Goal: Complete application form

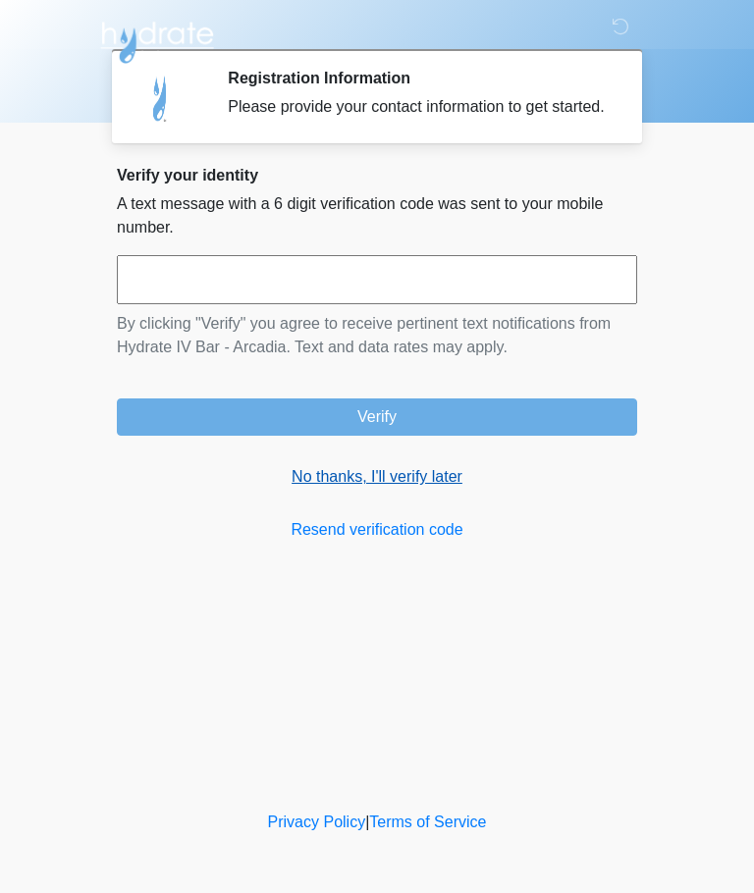
click at [433, 489] on link "No thanks, I'll verify later" at bounding box center [377, 477] width 520 height 24
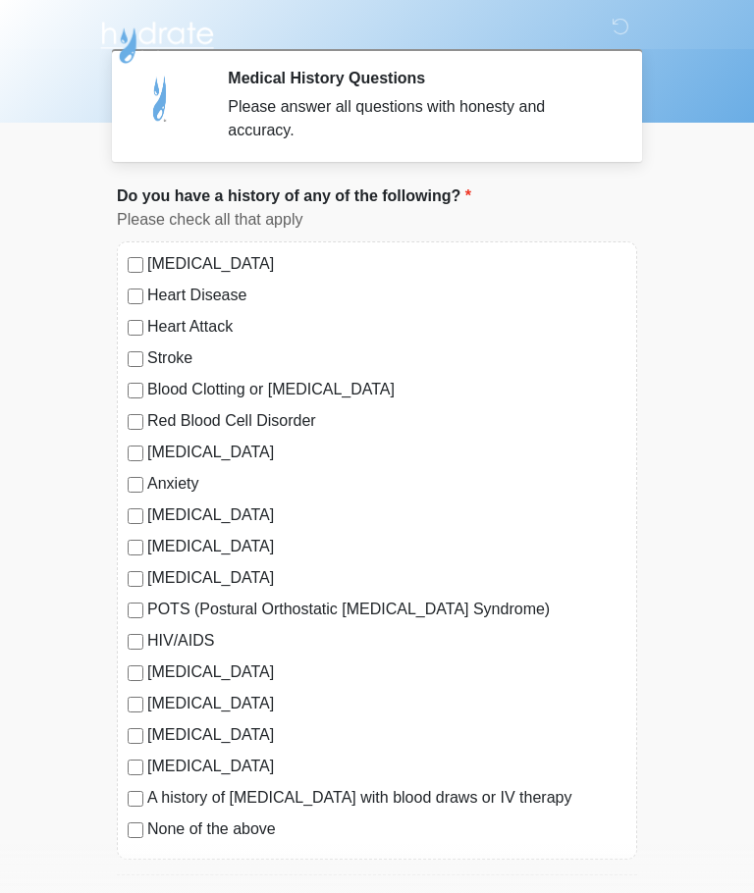
click at [151, 821] on label "None of the above" at bounding box center [386, 830] width 479 height 24
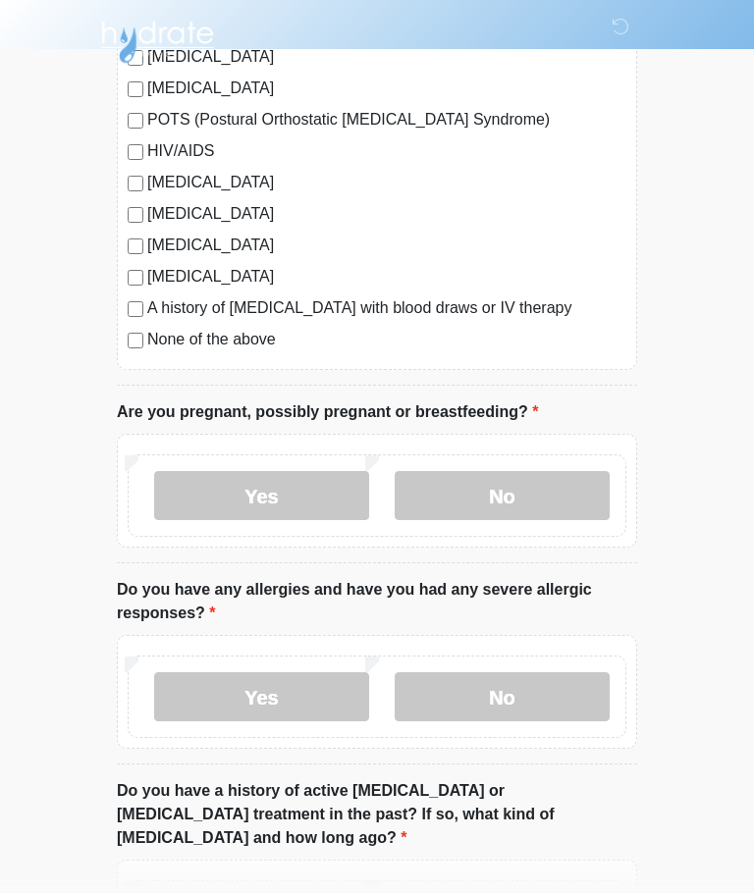
scroll to position [491, 0]
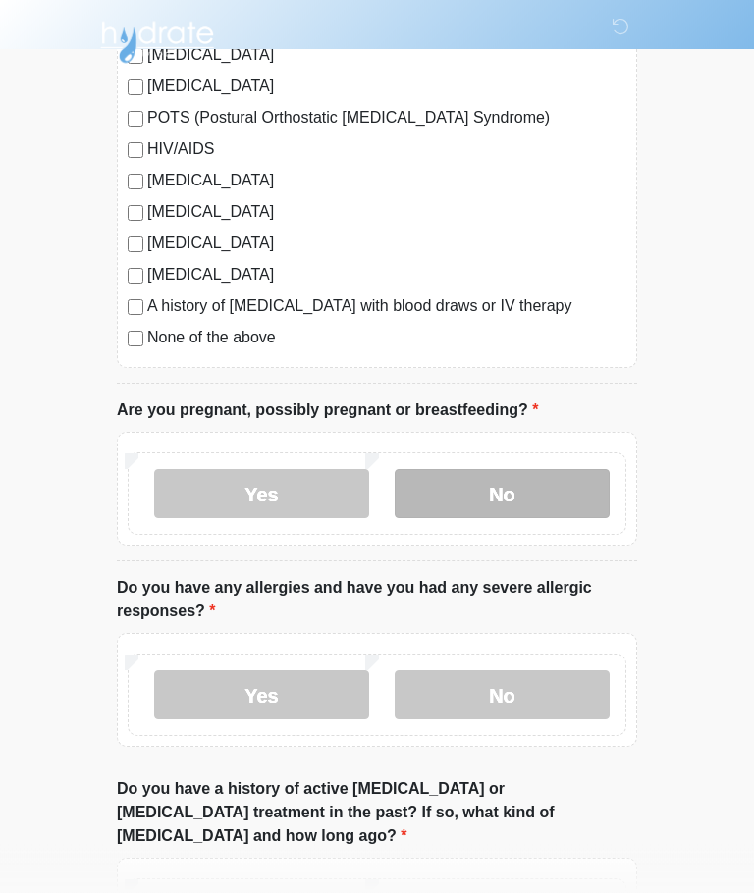
click at [510, 503] on label "No" at bounding box center [502, 494] width 215 height 49
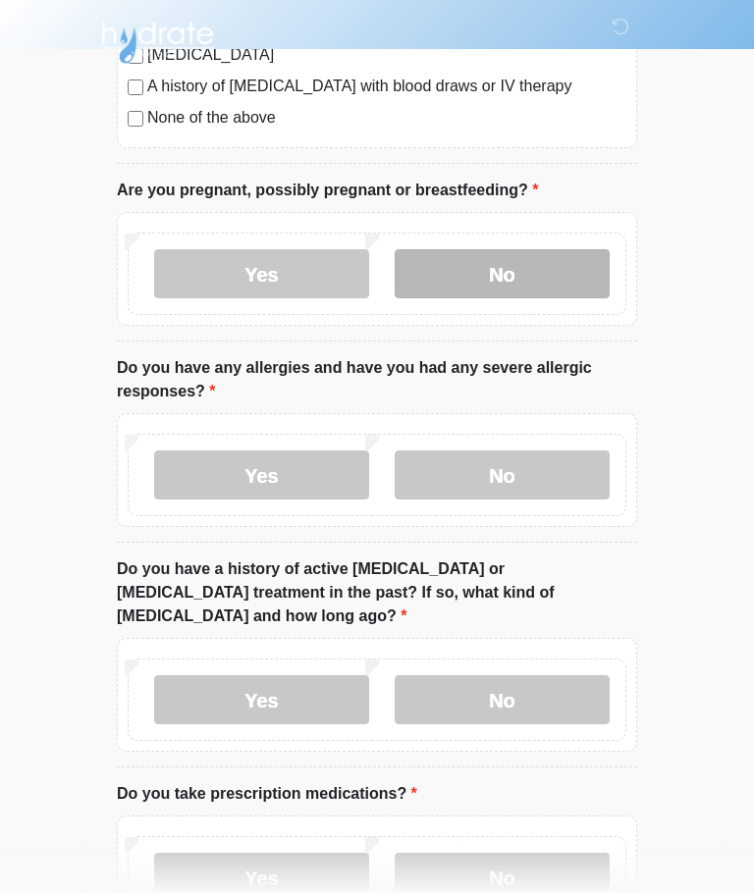
scroll to position [730, 0]
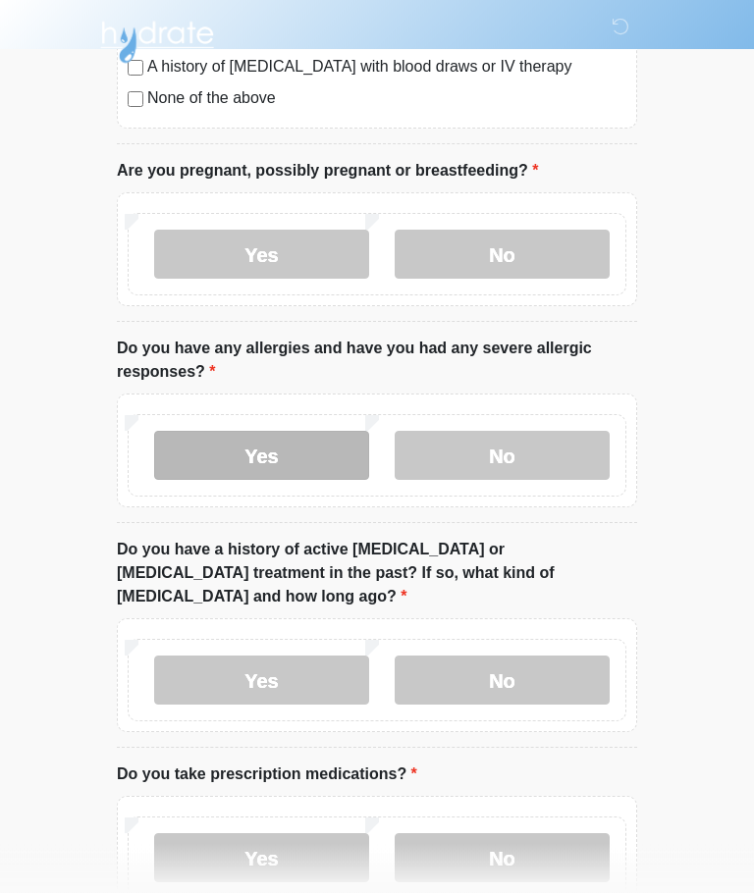
click at [284, 457] on label "Yes" at bounding box center [261, 456] width 215 height 49
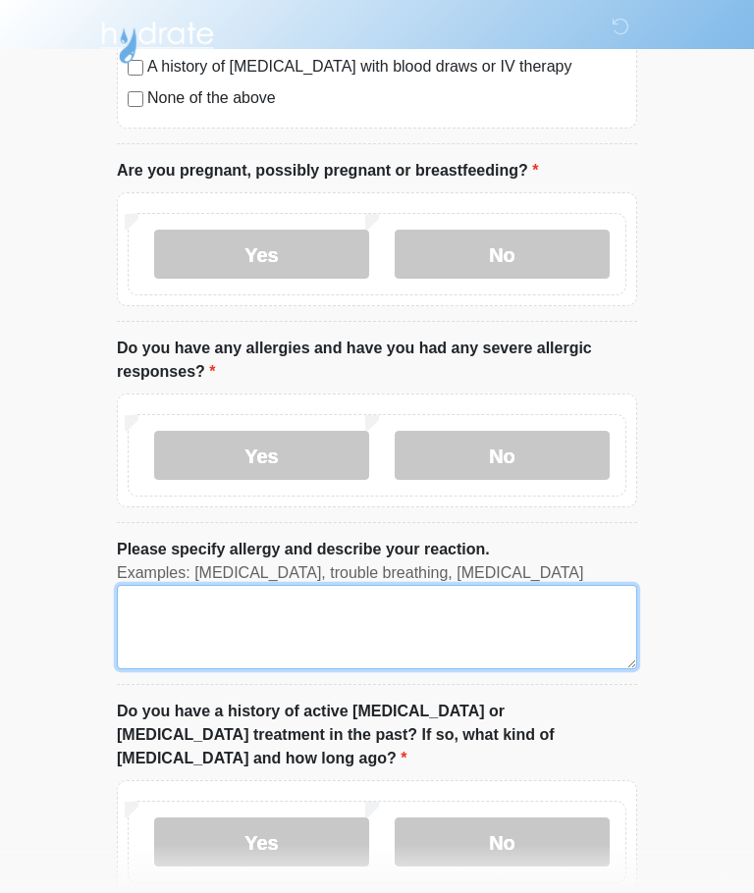
click at [198, 623] on textarea "Please specify allergy and describe your reaction." at bounding box center [377, 627] width 520 height 84
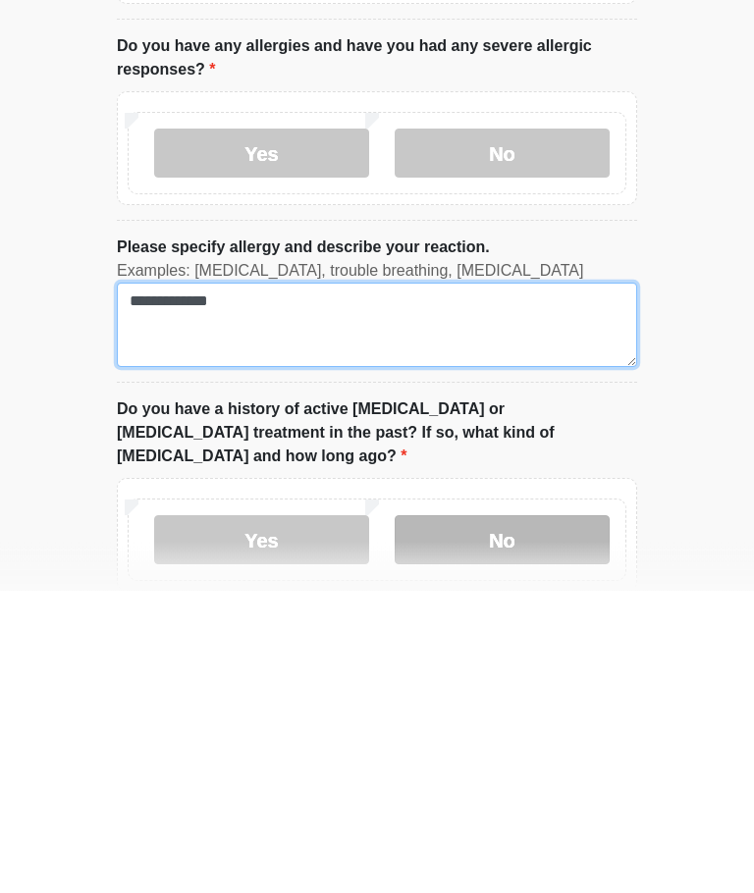
type textarea "**********"
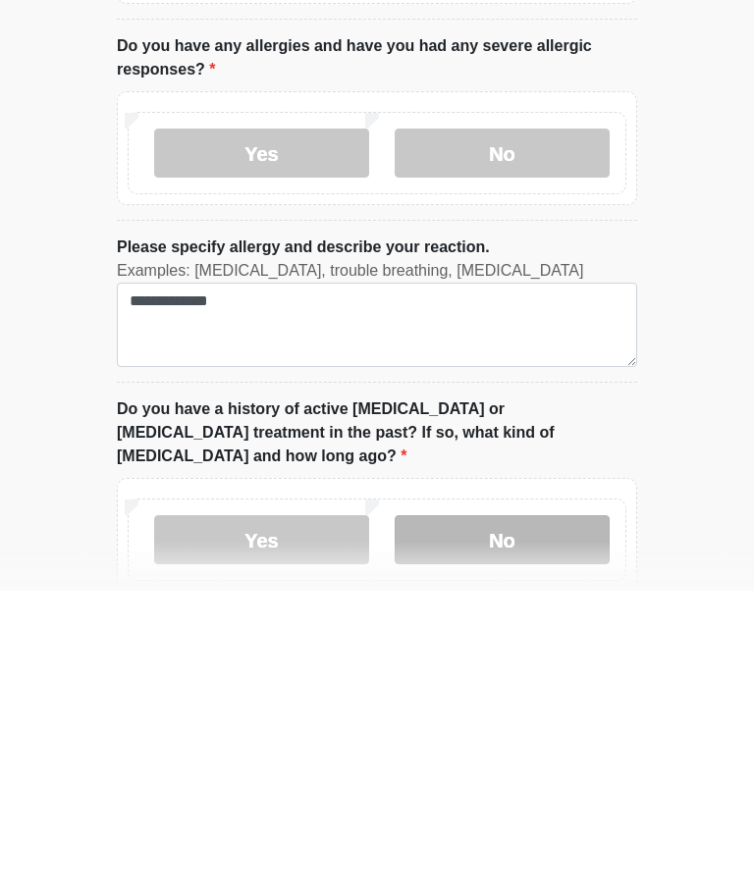
click at [531, 819] on label "No" at bounding box center [502, 843] width 215 height 49
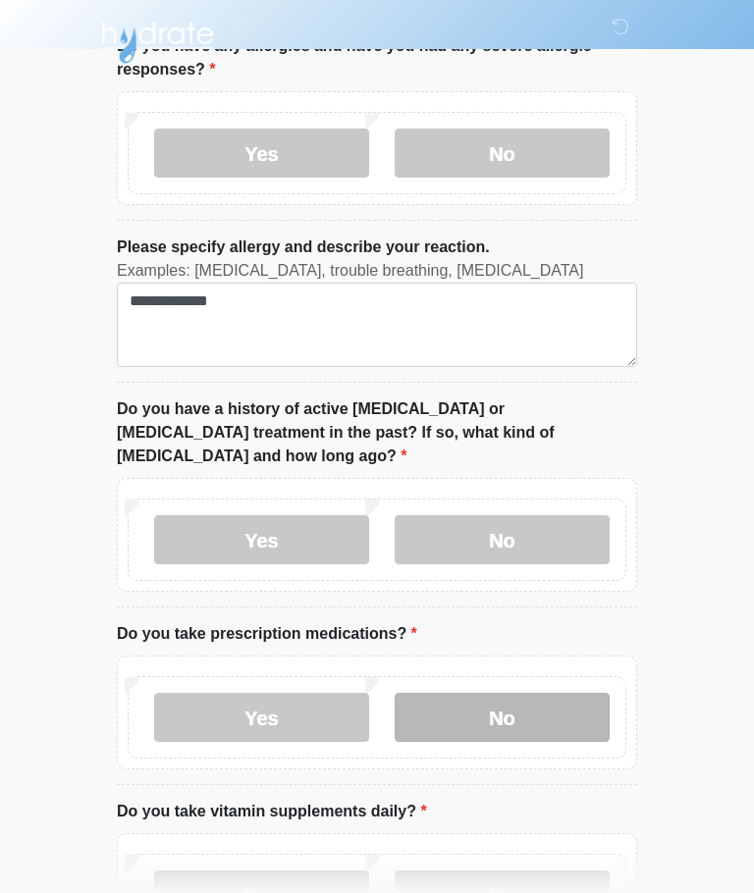
click at [555, 693] on label "No" at bounding box center [502, 717] width 215 height 49
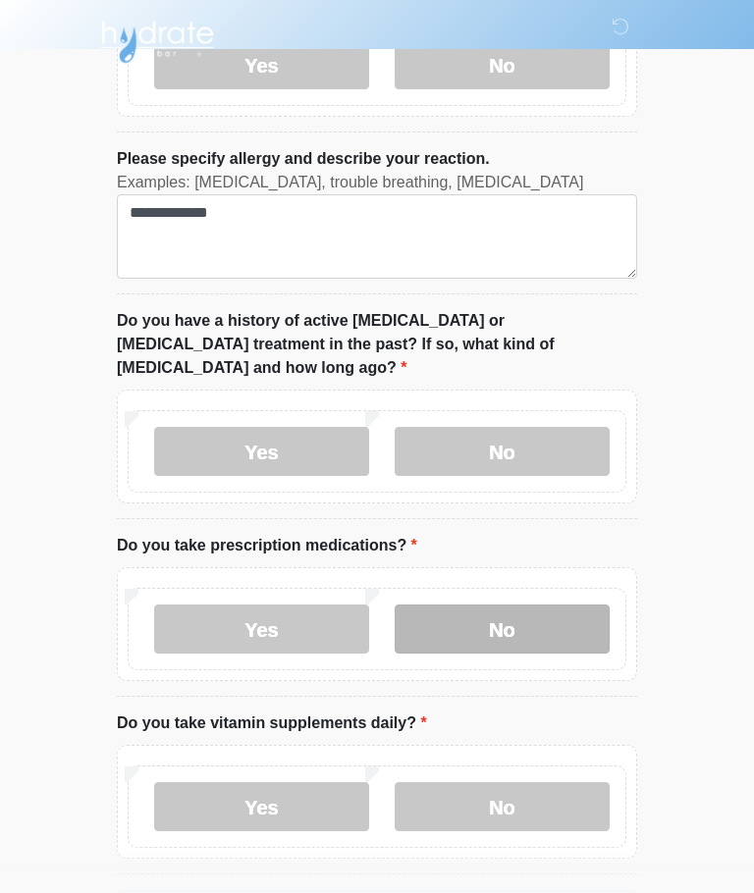
scroll to position [1168, 0]
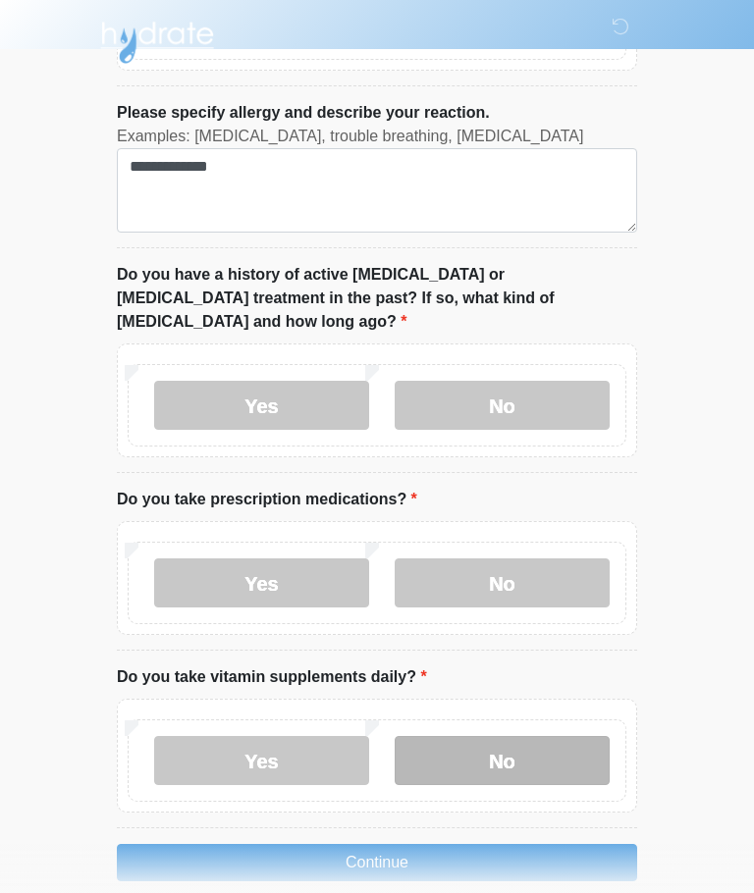
click at [536, 736] on label "No" at bounding box center [502, 760] width 215 height 49
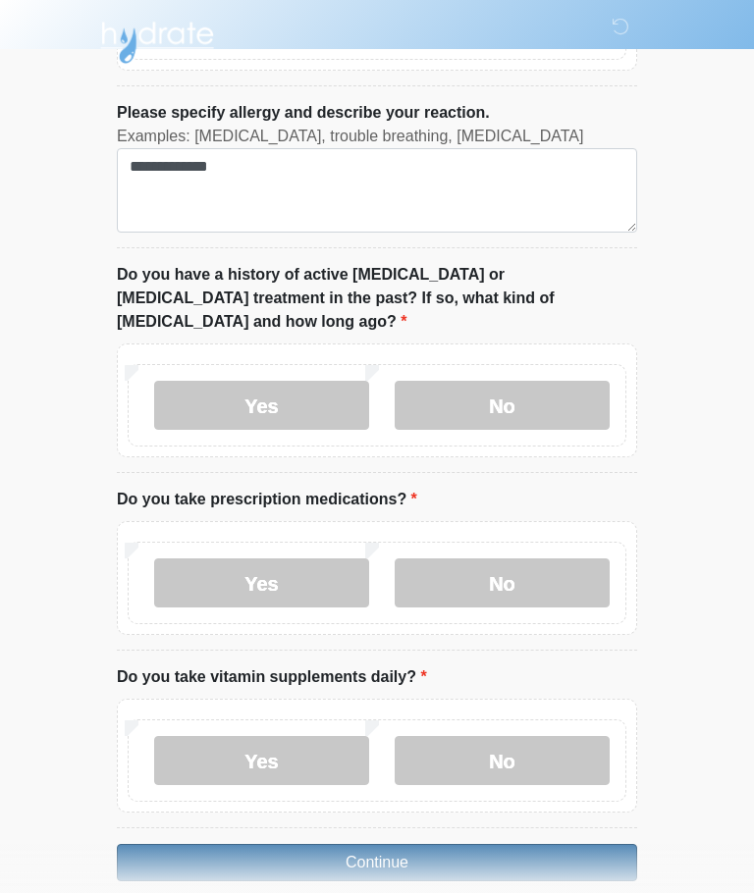
click at [418, 844] on button "Continue" at bounding box center [377, 862] width 520 height 37
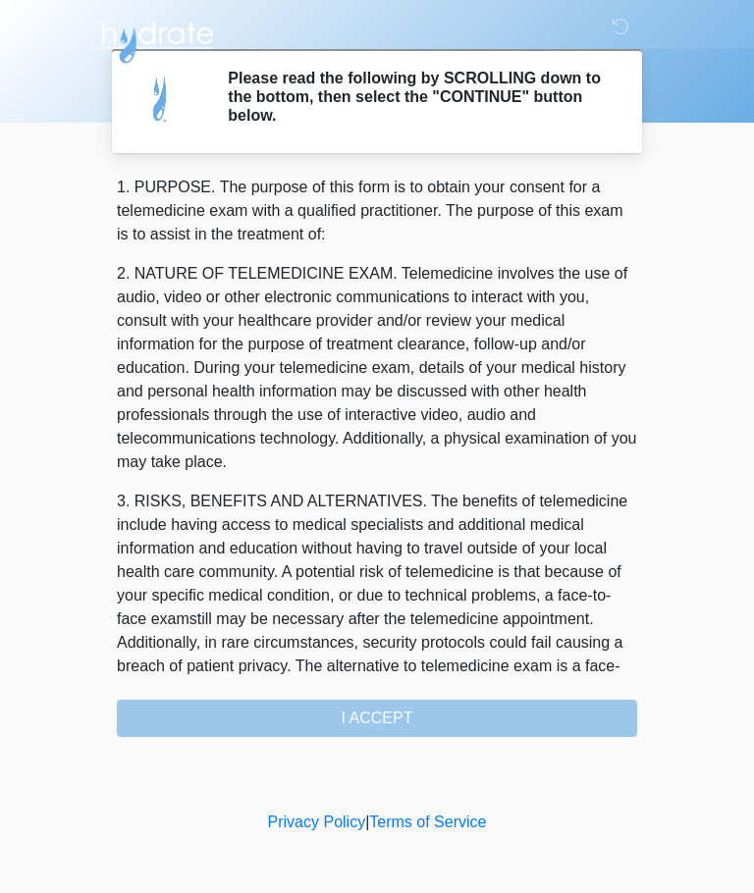
scroll to position [0, 0]
click at [412, 712] on div "1. PURPOSE. The purpose of this form is to obtain your consent for a telemedici…" at bounding box center [377, 457] width 520 height 562
click at [381, 710] on div "1. PURPOSE. The purpose of this form is to obtain your consent for a telemedici…" at bounding box center [377, 457] width 520 height 562
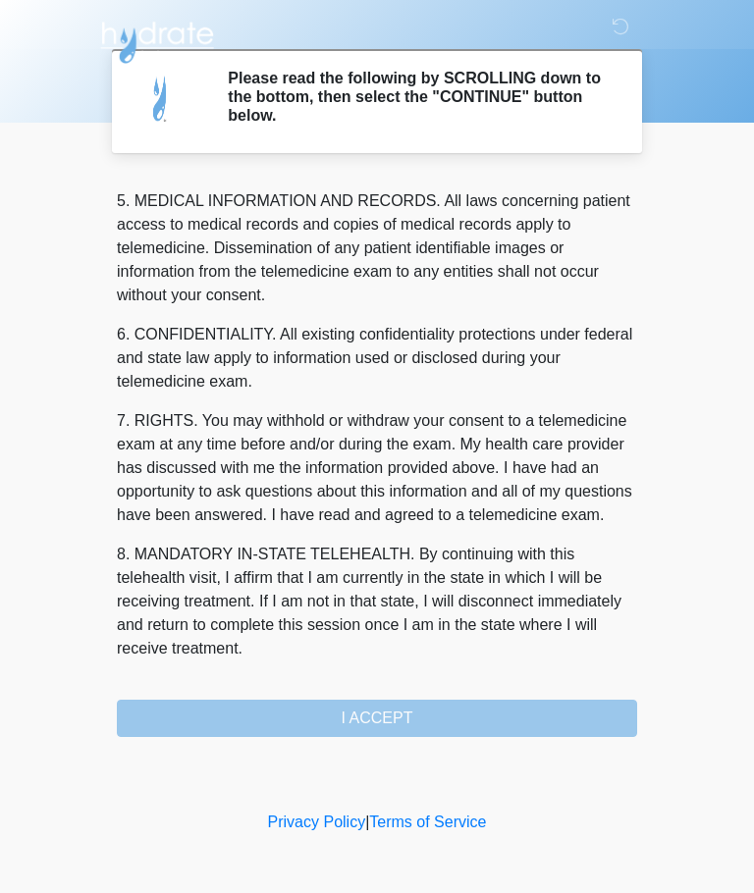
scroll to position [638, 0]
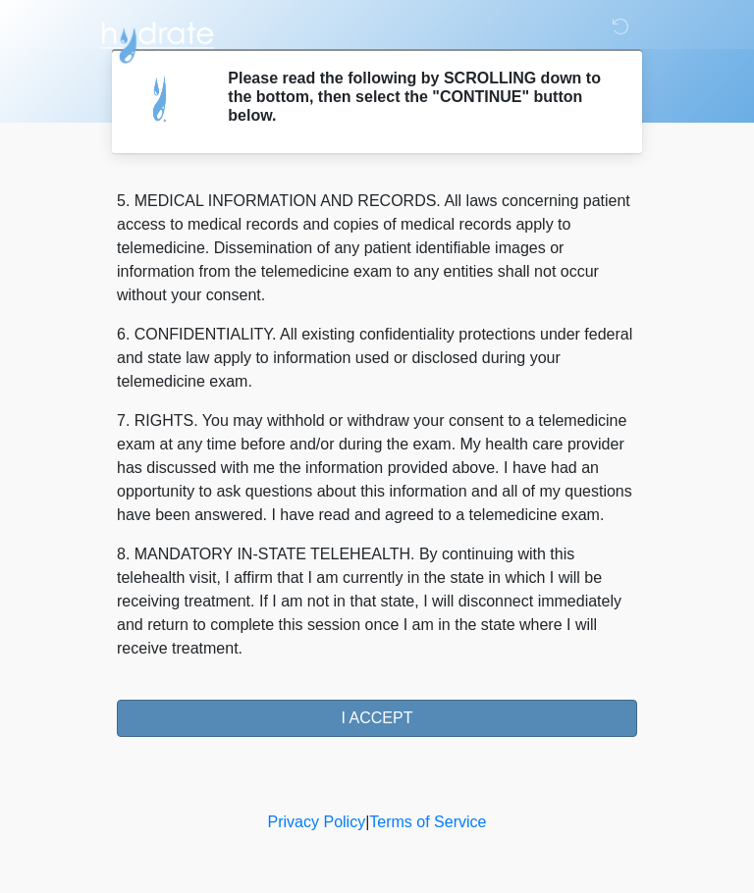
click at [380, 714] on button "I ACCEPT" at bounding box center [377, 718] width 520 height 37
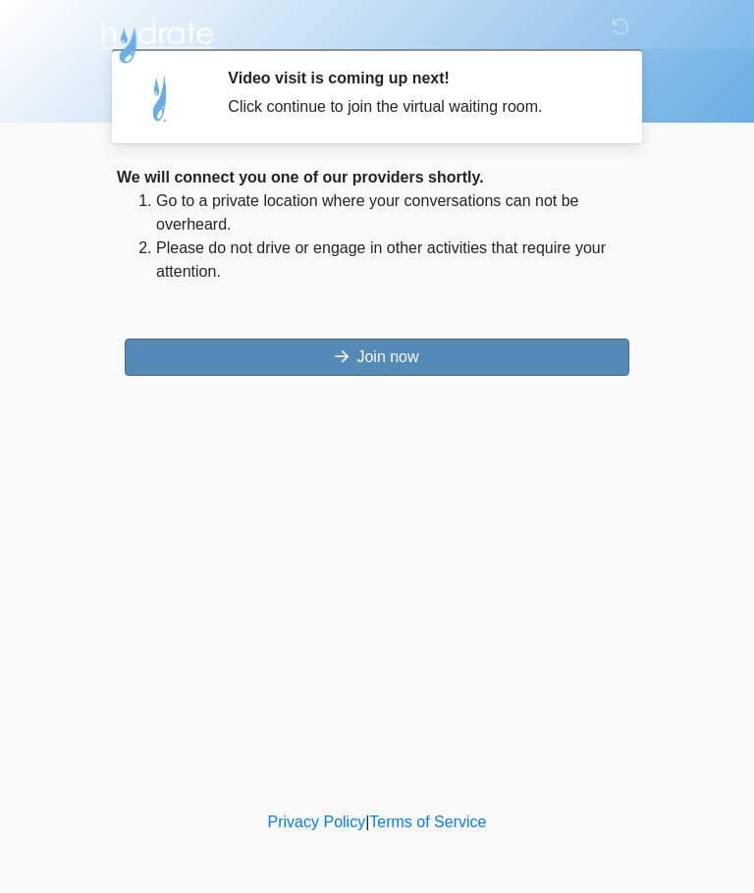
click at [394, 355] on button "Join now" at bounding box center [377, 357] width 505 height 37
